Goal: Information Seeking & Learning: Learn about a topic

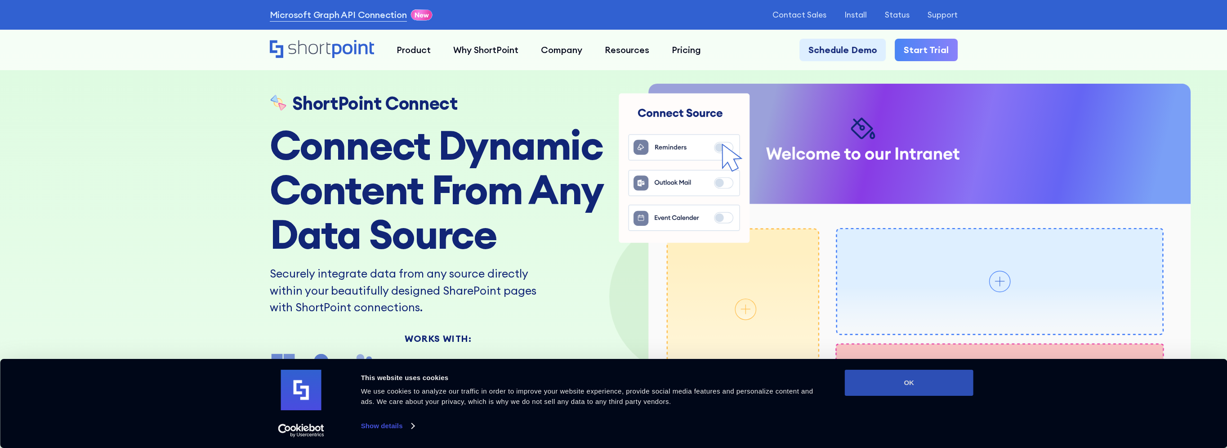
click at [897, 375] on button "OK" at bounding box center [909, 382] width 129 height 26
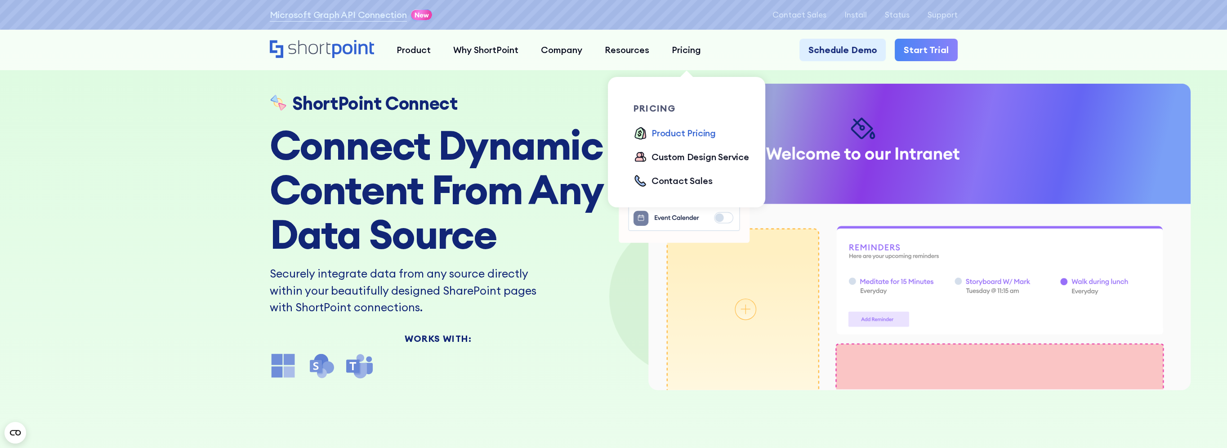
click at [669, 133] on div "Product Pricing" at bounding box center [683, 132] width 64 height 13
